Goal: Task Accomplishment & Management: Complete application form

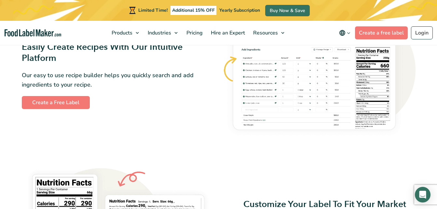
scroll to position [391, 0]
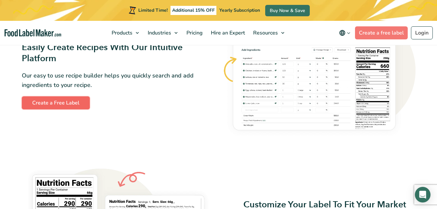
click at [66, 101] on link "Create a Free Label" at bounding box center [56, 102] width 68 height 13
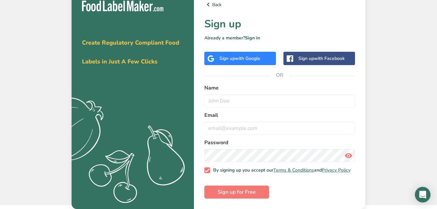
scroll to position [9, 0]
click at [239, 193] on span "Sign up for Free" at bounding box center [237, 192] width 38 height 8
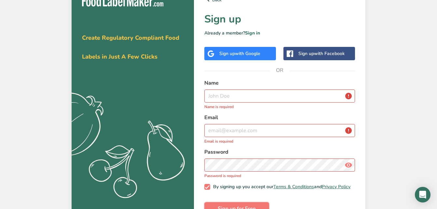
scroll to position [0, 0]
